Goal: Task Accomplishment & Management: Use online tool/utility

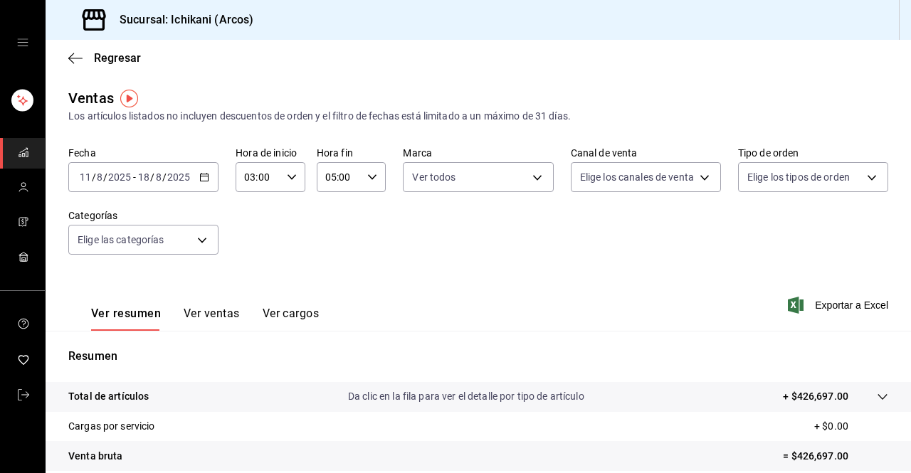
click at [199, 179] on icon "button" at bounding box center [204, 177] width 10 height 10
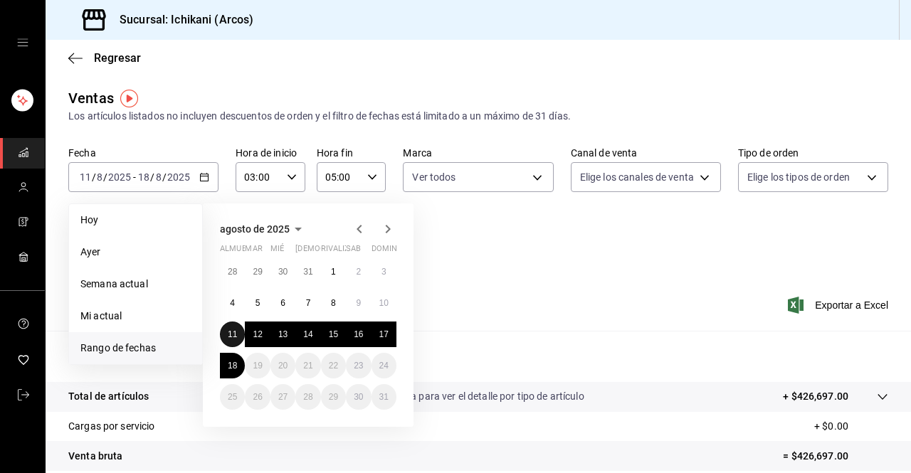
click at [234, 334] on font "11" at bounding box center [232, 334] width 9 height 10
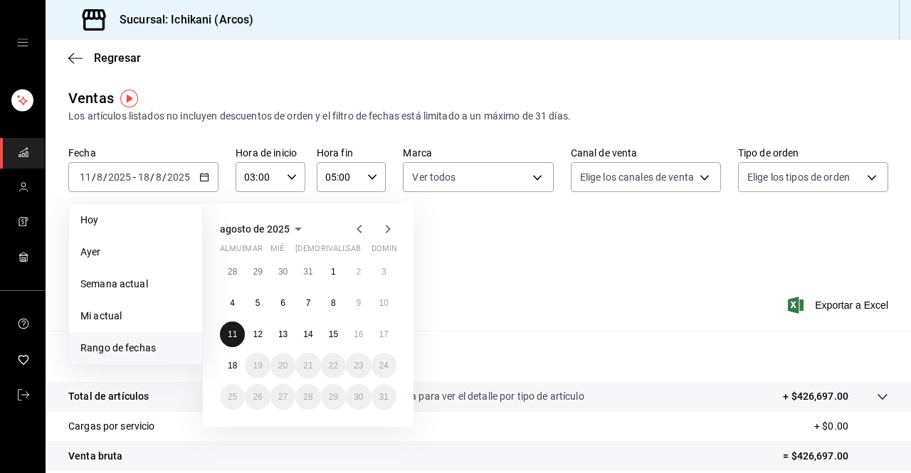
click at [234, 334] on font "11" at bounding box center [232, 334] width 9 height 10
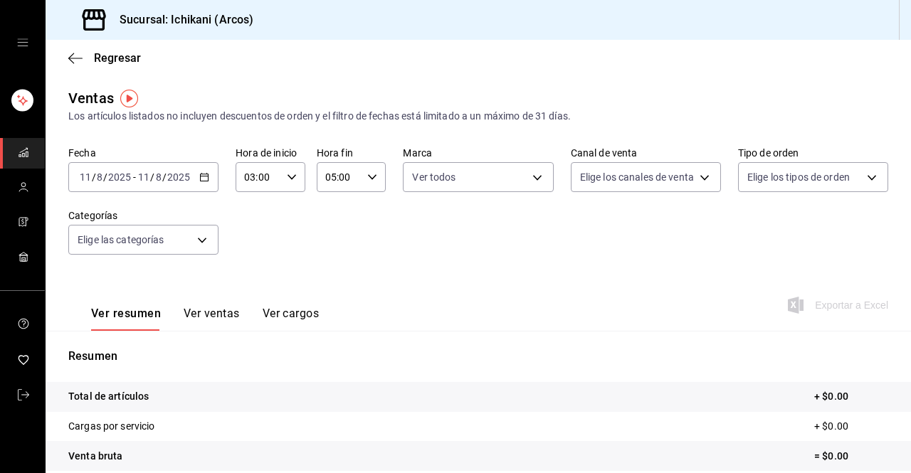
click at [205, 171] on div "[DATE] [DATE] - [DATE] [DATE]" at bounding box center [143, 177] width 150 height 30
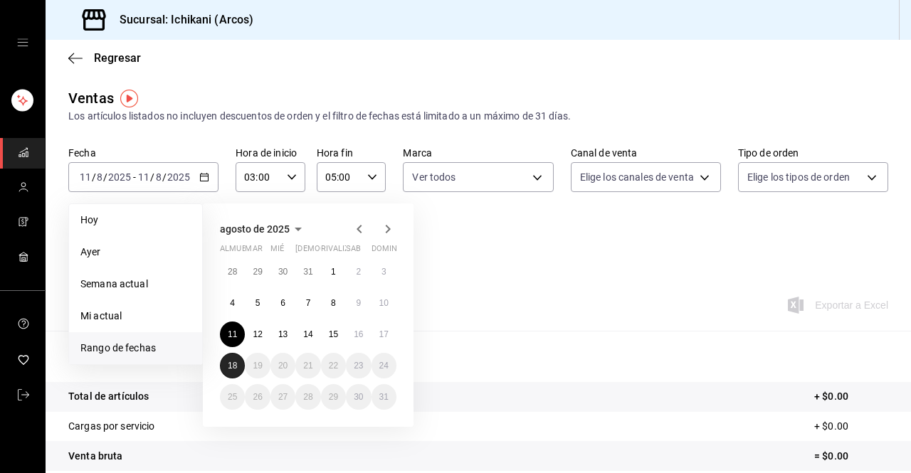
click at [234, 370] on font "18" at bounding box center [232, 366] width 9 height 10
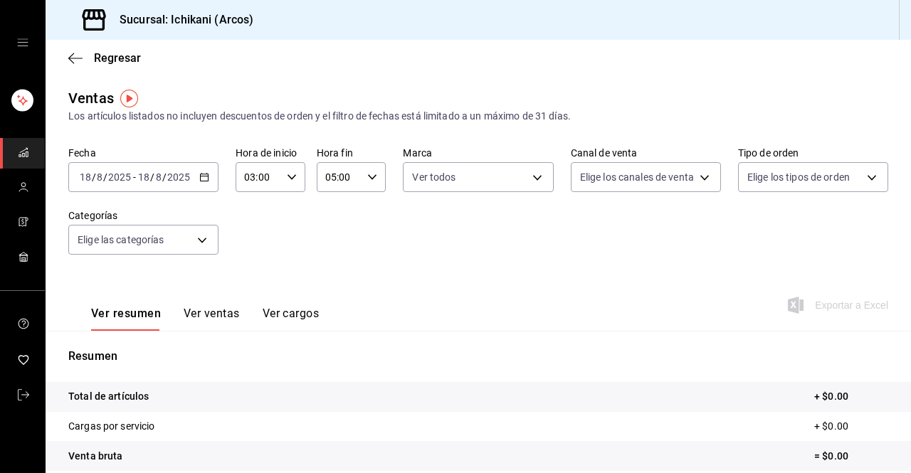
click at [199, 176] on icon "button" at bounding box center [204, 177] width 10 height 10
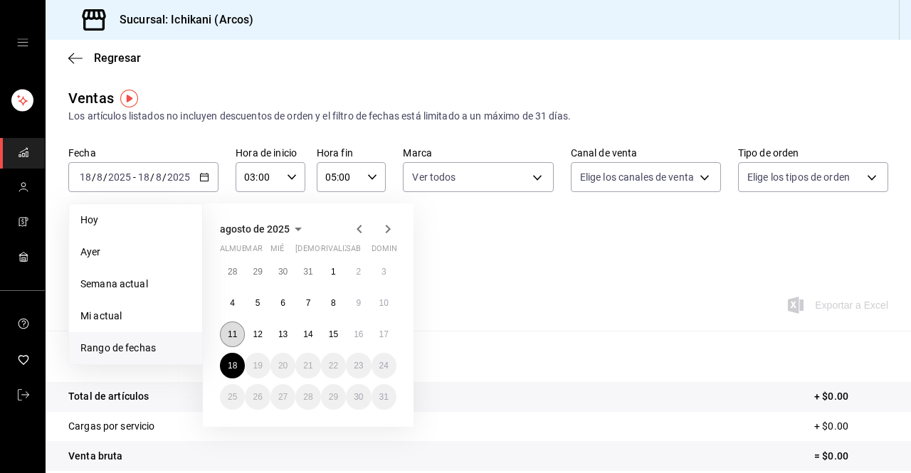
click at [224, 330] on button "11" at bounding box center [232, 335] width 25 height 26
click at [234, 367] on font "18" at bounding box center [232, 366] width 9 height 10
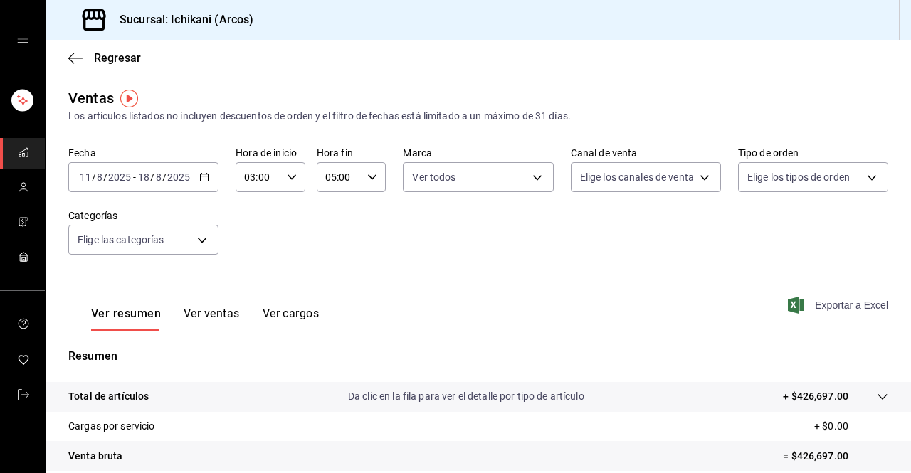
click at [795, 309] on span "Exportar a Excel" at bounding box center [838, 305] width 97 height 17
